Goal: Unclear

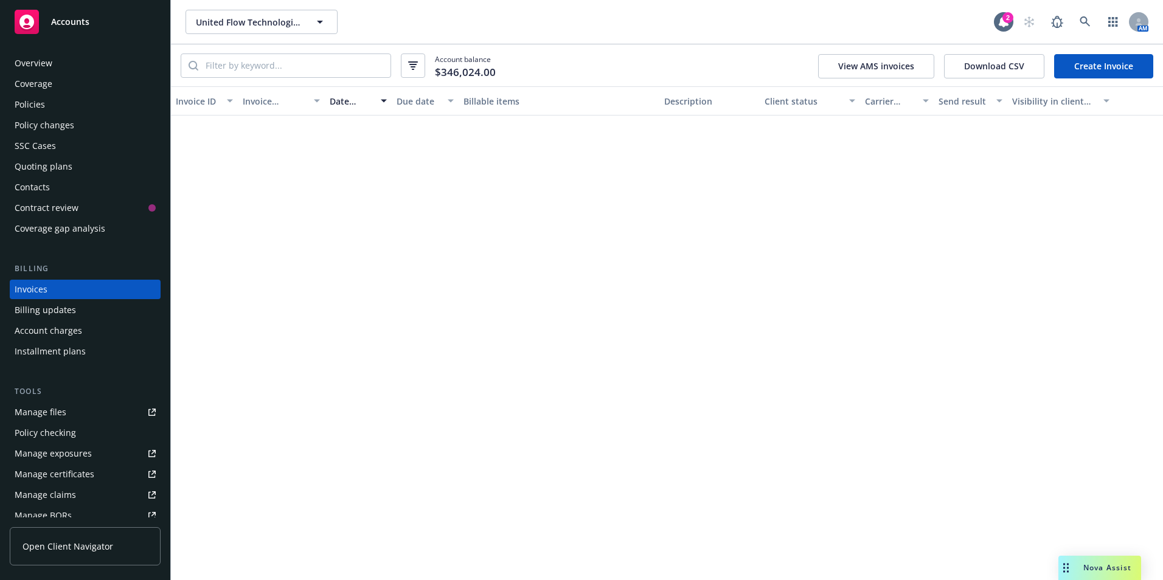
scroll to position [575, 0]
